Goal: Find specific page/section: Find specific page/section

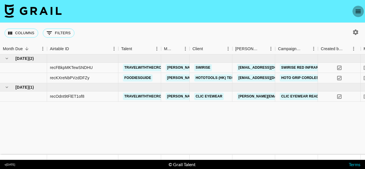
click at [359, 11] on icon "open drawer" at bounding box center [357, 11] width 5 height 3
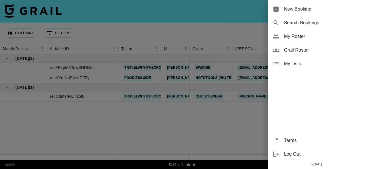
click at [291, 35] on span "My Roster" at bounding box center [322, 36] width 76 height 7
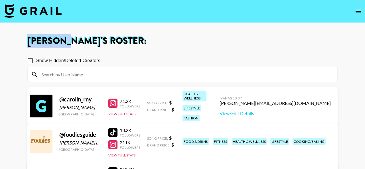
click at [357, 9] on icon "open drawer" at bounding box center [357, 11] width 7 height 7
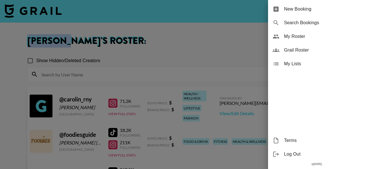
click at [299, 50] on span "Grail Roster" at bounding box center [322, 50] width 76 height 7
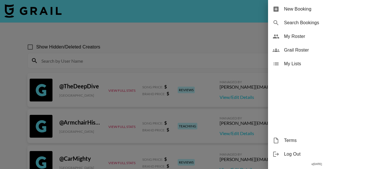
click at [62, 59] on div at bounding box center [182, 84] width 365 height 169
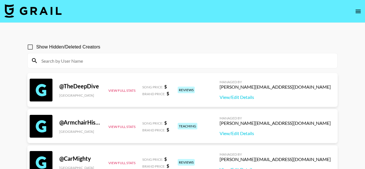
click at [71, 59] on input at bounding box center [186, 60] width 296 height 9
paste input "steph.xcix"
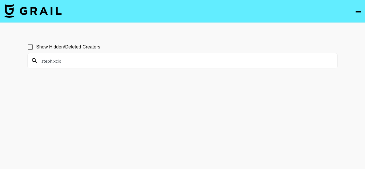
drag, startPoint x: 71, startPoint y: 62, endPoint x: 52, endPoint y: 62, distance: 18.8
click at [52, 62] on input "steph.xcix" at bounding box center [186, 60] width 296 height 9
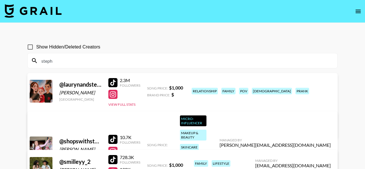
type input "steph"
click at [30, 47] on input "Show Hidden/Deleted Creators" at bounding box center [30, 47] width 12 height 12
checkbox input "true"
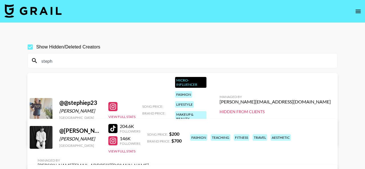
click at [70, 62] on input "steph" at bounding box center [186, 60] width 296 height 9
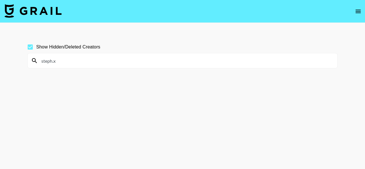
drag, startPoint x: 79, startPoint y: 66, endPoint x: 54, endPoint y: 62, distance: 25.3
click at [54, 62] on div "steph.x" at bounding box center [182, 60] width 309 height 15
drag, startPoint x: 70, startPoint y: 65, endPoint x: 42, endPoint y: 63, distance: 27.4
click at [42, 63] on div "steph.x" at bounding box center [182, 60] width 309 height 15
drag, startPoint x: 62, startPoint y: 62, endPoint x: 22, endPoint y: 58, distance: 39.8
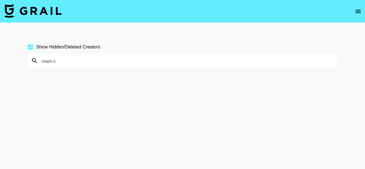
click at [24, 58] on div "Show Hidden/Deleted Creators steph.x" at bounding box center [182, 97] width 319 height 123
paste input "amandaedins"
drag, startPoint x: 76, startPoint y: 62, endPoint x: 25, endPoint y: 60, distance: 51.6
click at [25, 60] on div "Show Hidden/Deleted Creators [PERSON_NAME]" at bounding box center [182, 97] width 319 height 123
paste input "lauraspilletts"
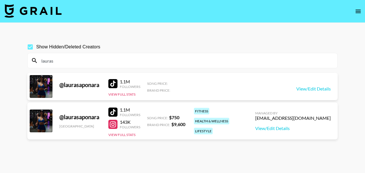
drag, startPoint x: 75, startPoint y: 64, endPoint x: 32, endPoint y: 57, distance: 44.1
click at [32, 57] on div "lauras" at bounding box center [182, 60] width 309 height 15
paste input "blissmaja's profile picture blissmaja"
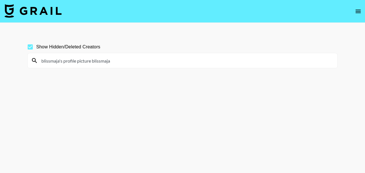
drag, startPoint x: 93, startPoint y: 62, endPoint x: 38, endPoint y: 60, distance: 55.3
click at [38, 60] on input "blissmaja's profile picture blissmaja" at bounding box center [186, 60] width 296 height 9
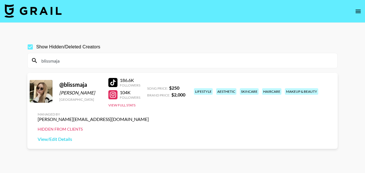
type input "blissmaja"
click at [358, 9] on icon "open drawer" at bounding box center [357, 11] width 7 height 7
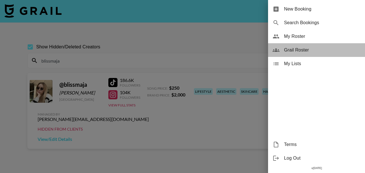
click at [295, 50] on span "Grail Roster" at bounding box center [322, 50] width 76 height 7
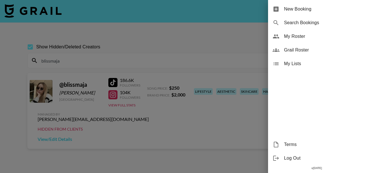
click at [295, 52] on span "Grail Roster" at bounding box center [322, 50] width 76 height 7
click at [158, 38] on div at bounding box center [182, 86] width 365 height 173
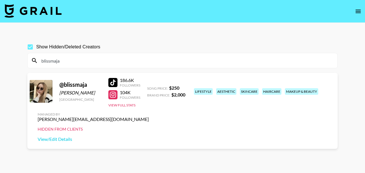
drag, startPoint x: 67, startPoint y: 62, endPoint x: 25, endPoint y: 62, distance: 41.3
click at [26, 62] on div "Show Hidden/Deleted Creators blissmaja @ blissmaja [PERSON_NAME] [GEOGRAPHIC_DA…" at bounding box center [182, 100] width 319 height 128
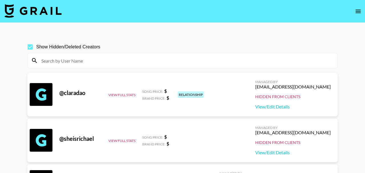
click at [167, 58] on input at bounding box center [186, 60] width 296 height 9
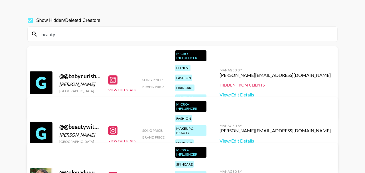
scroll to position [6, 0]
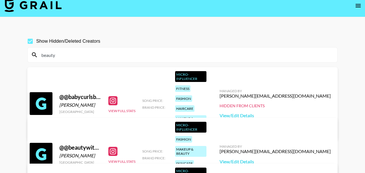
type input "beauty"
click at [30, 40] on input "Show Hidden/Deleted Creators" at bounding box center [30, 41] width 12 height 12
checkbox input "false"
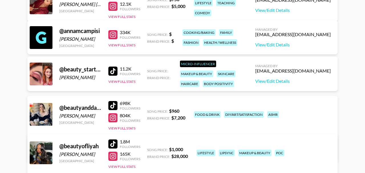
scroll to position [213, 0]
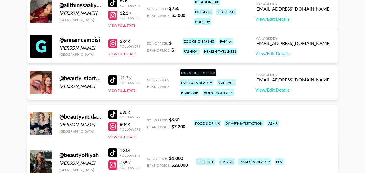
click at [114, 45] on div at bounding box center [112, 43] width 9 height 9
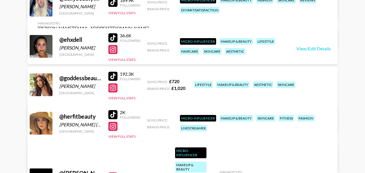
scroll to position [483, 0]
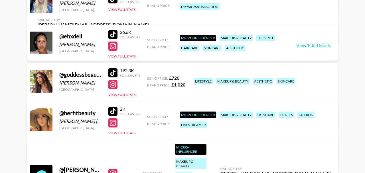
click at [114, 83] on div at bounding box center [112, 84] width 9 height 9
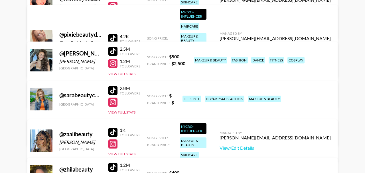
scroll to position [772, 0]
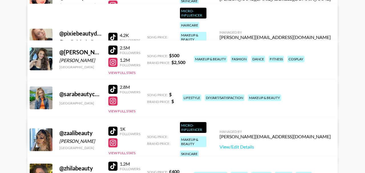
click at [113, 63] on div at bounding box center [112, 62] width 9 height 9
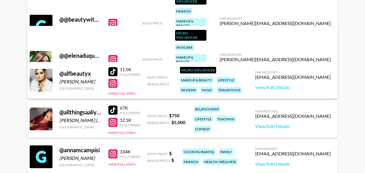
scroll to position [0, 0]
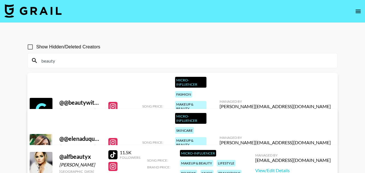
drag, startPoint x: 67, startPoint y: 62, endPoint x: 36, endPoint y: 62, distance: 30.5
click at [36, 62] on div "beauty" at bounding box center [182, 60] width 309 height 15
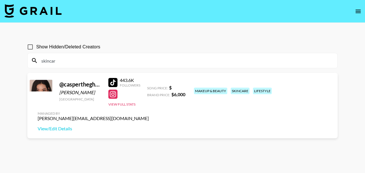
type input "skincare"
drag, startPoint x: 64, startPoint y: 61, endPoint x: 15, endPoint y: 61, distance: 49.6
click at [17, 61] on main "Show Hidden/Deleted Creators skincare @ caspertheghostyy Enkhbayar Namuudari [G…" at bounding box center [182, 100] width 365 height 155
